Goal: Information Seeking & Learning: Find specific page/section

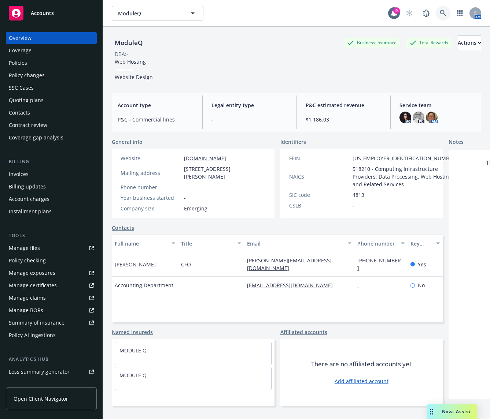
click at [435, 15] on link at bounding box center [442, 13] width 15 height 15
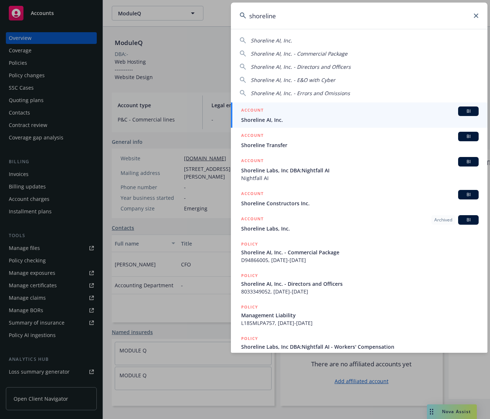
type input "shoreline"
click at [260, 120] on span "Shoreline AI, Inc." at bounding box center [359, 120] width 237 height 8
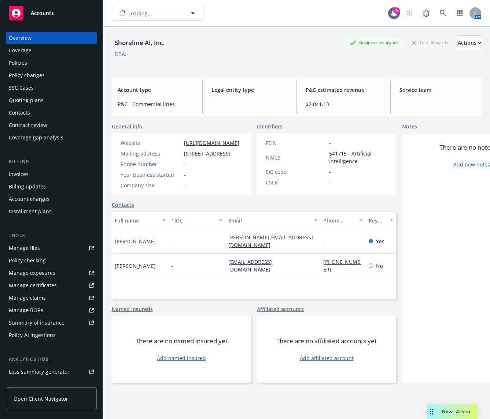
click at [65, 60] on div "Policies" at bounding box center [51, 63] width 85 height 12
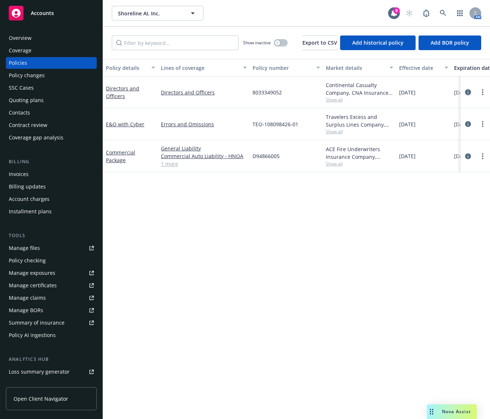
click at [467, 92] on icon "circleInformation" at bounding box center [468, 92] width 6 height 6
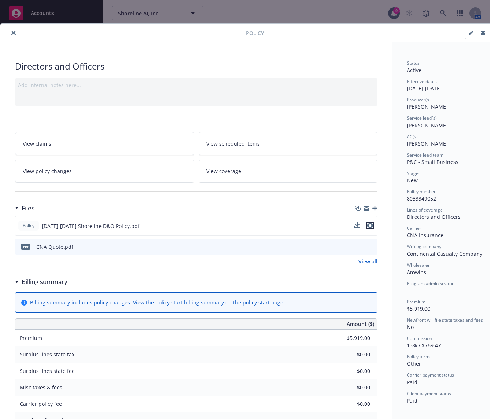
click at [371, 227] on icon "preview file" at bounding box center [370, 225] width 7 height 5
click at [12, 31] on icon "close" at bounding box center [13, 33] width 4 height 4
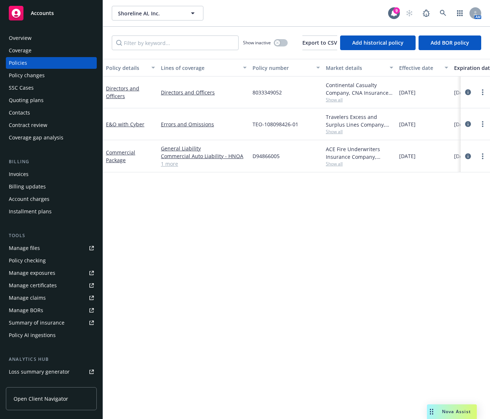
click at [55, 174] on div "Invoices" at bounding box center [51, 174] width 85 height 12
